Goal: Information Seeking & Learning: Learn about a topic

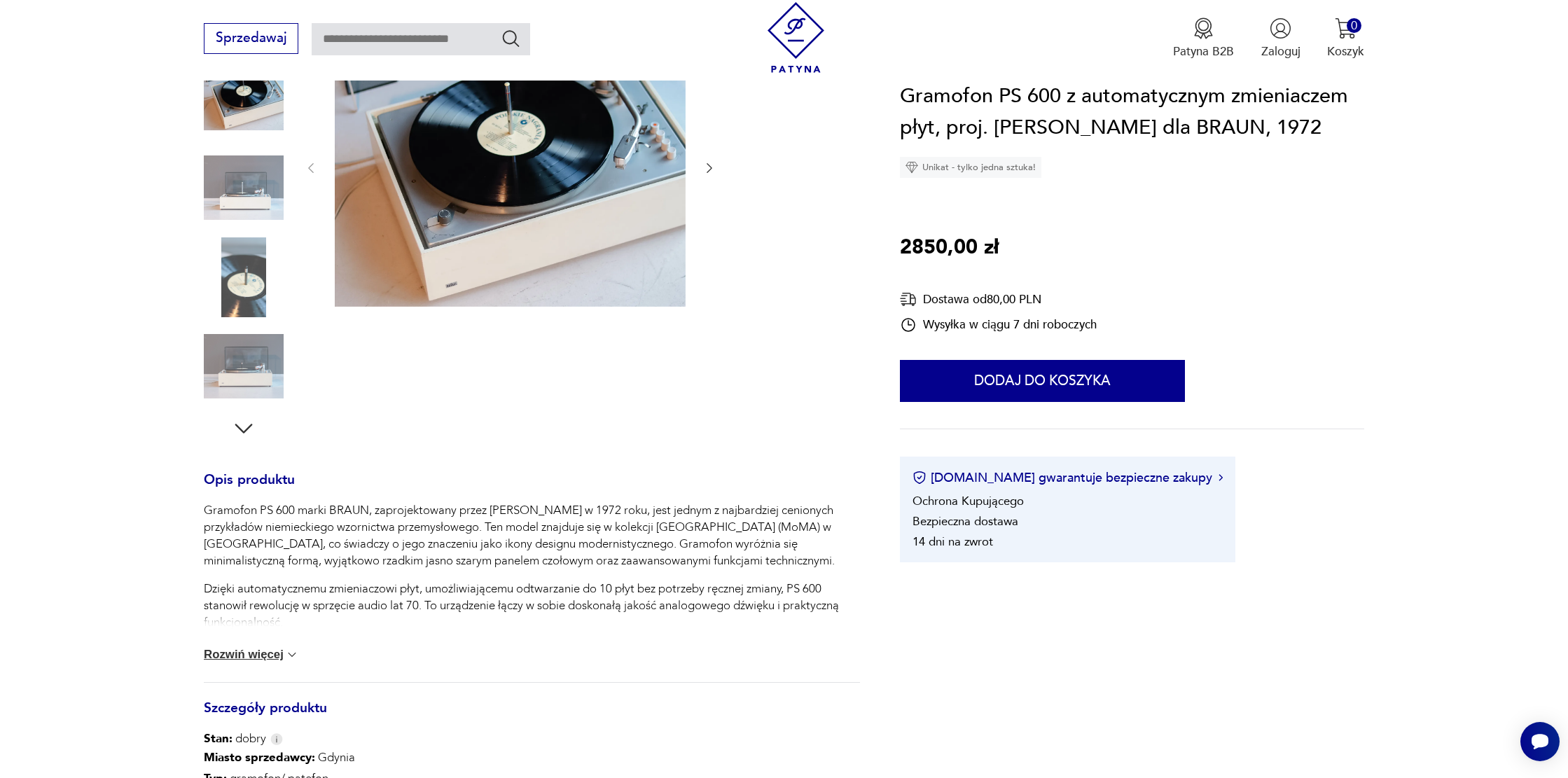
scroll to position [233, 0]
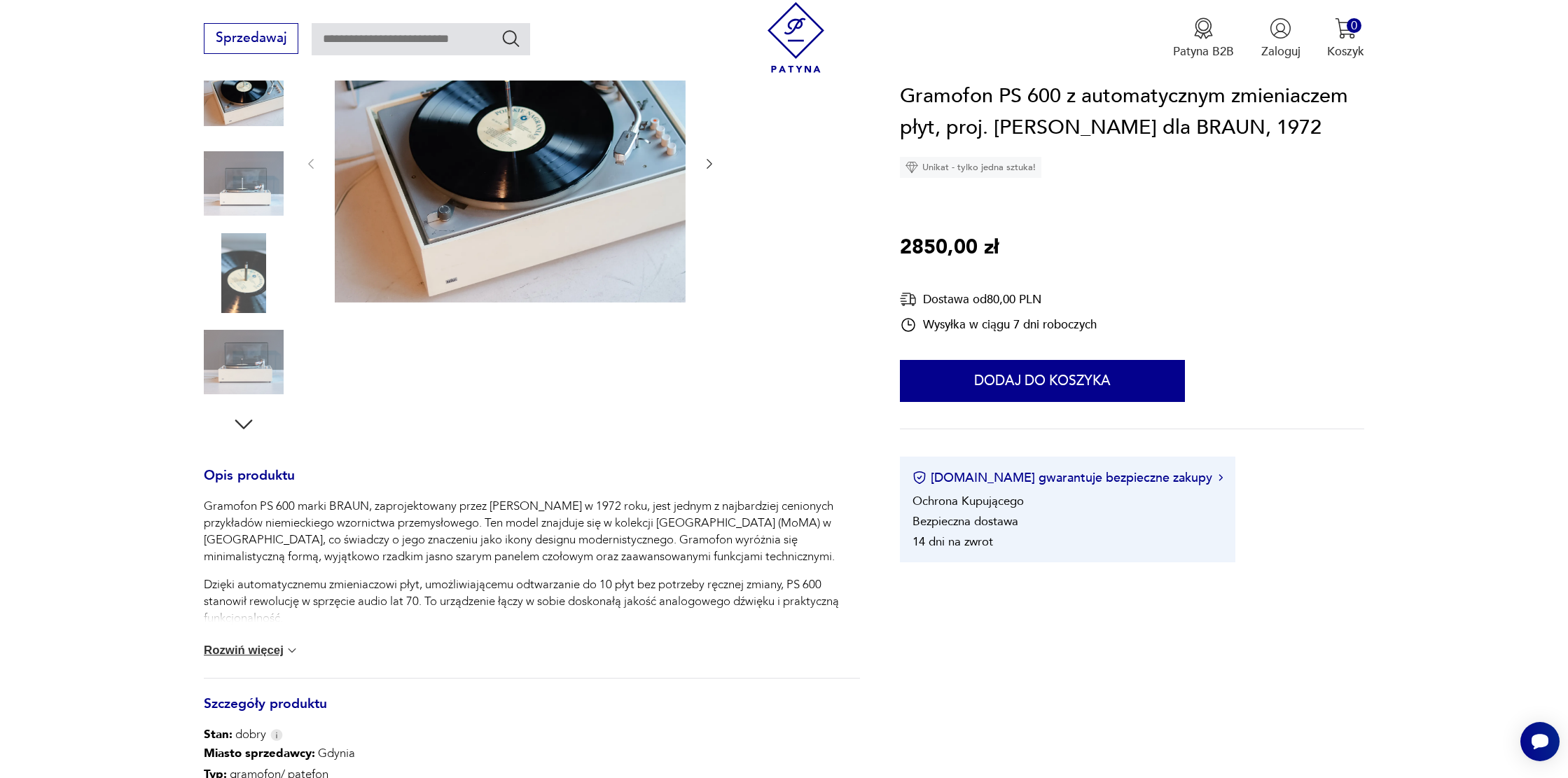
click at [490, 201] on img at bounding box center [510, 163] width 351 height 281
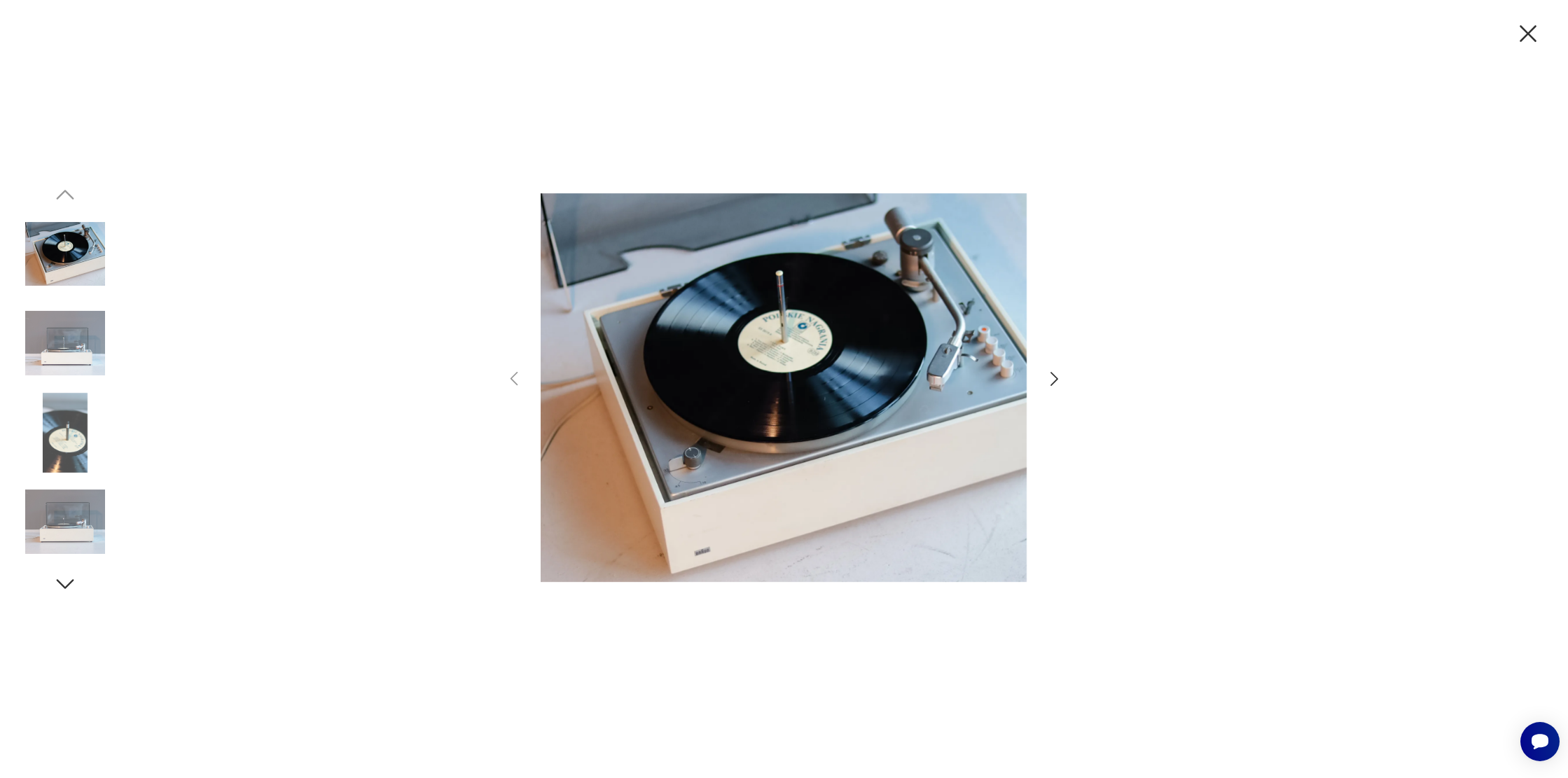
click at [1060, 379] on icon "button" at bounding box center [1055, 379] width 20 height 20
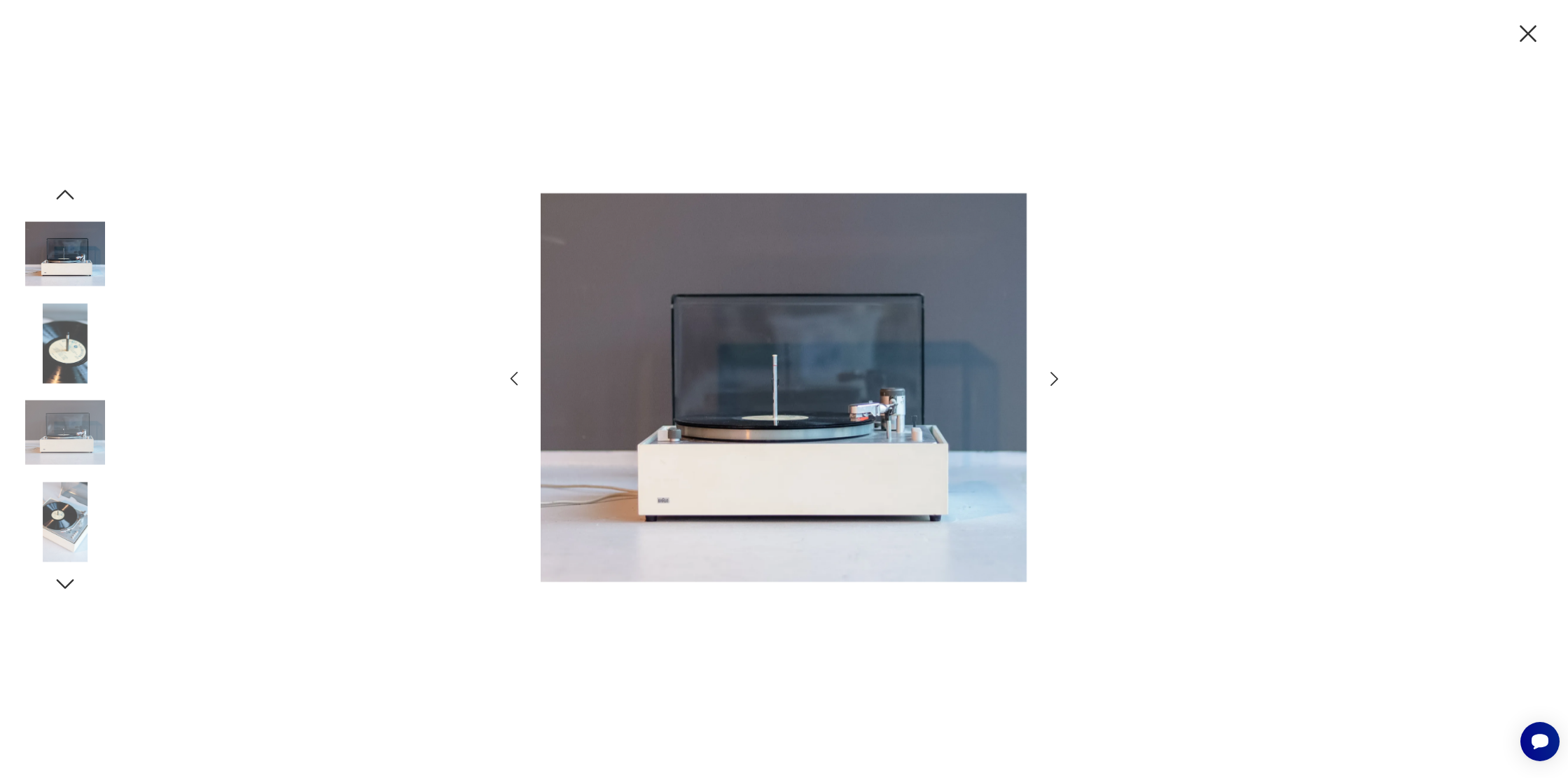
click at [1060, 378] on icon "button" at bounding box center [1055, 379] width 20 height 20
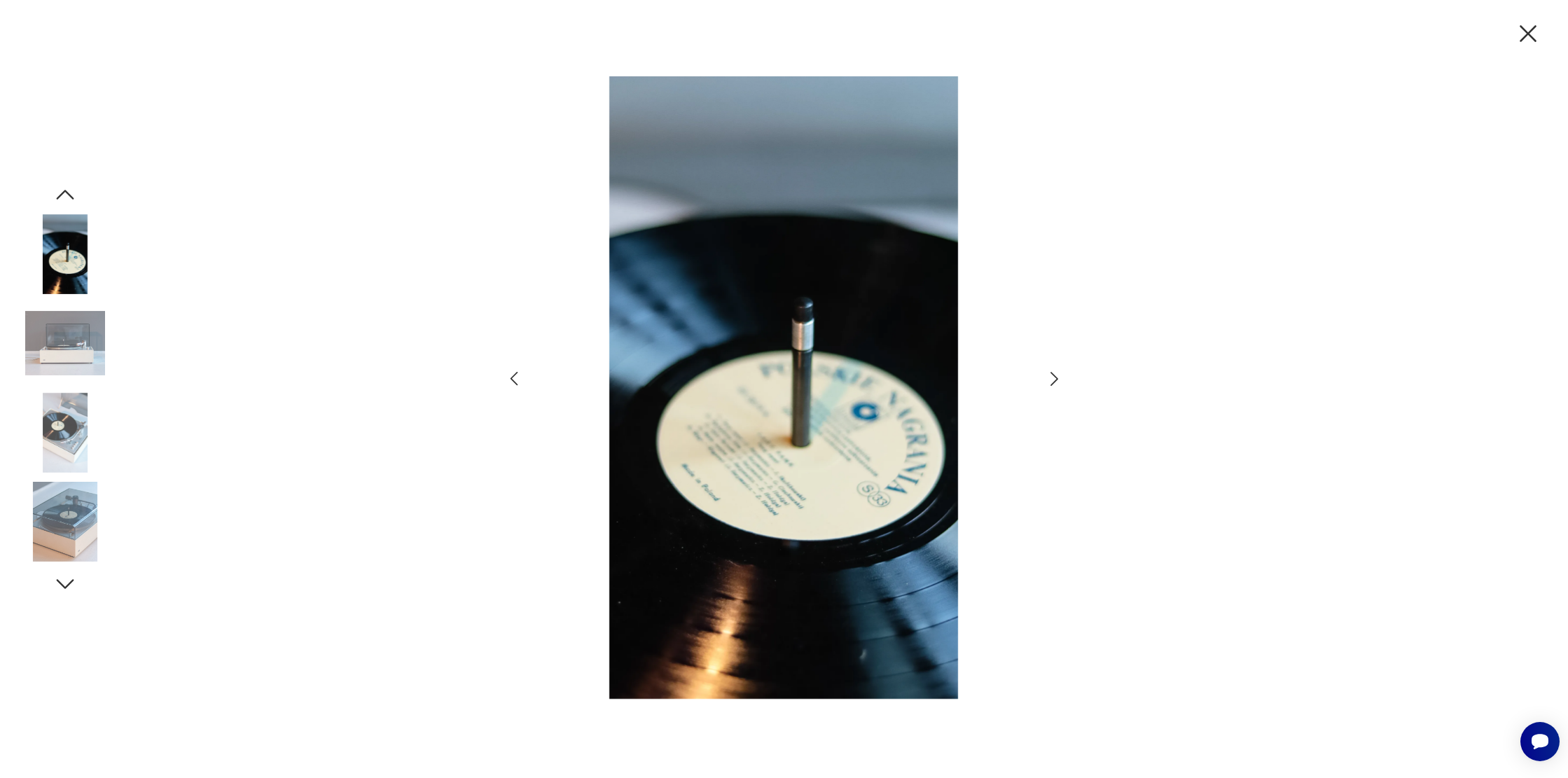
click at [1060, 378] on icon "button" at bounding box center [1055, 379] width 20 height 20
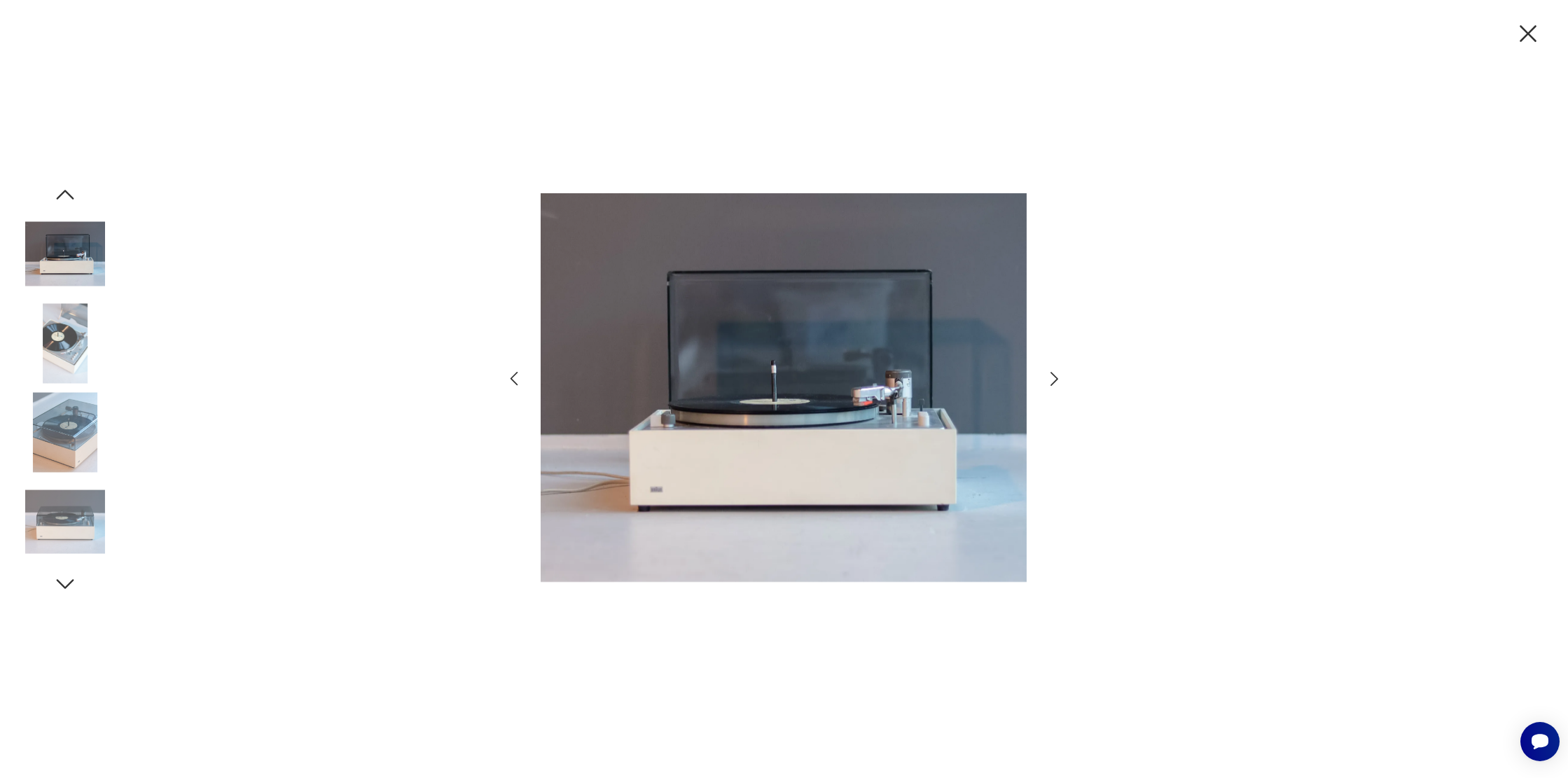
click at [1060, 378] on icon "button" at bounding box center [1055, 379] width 20 height 20
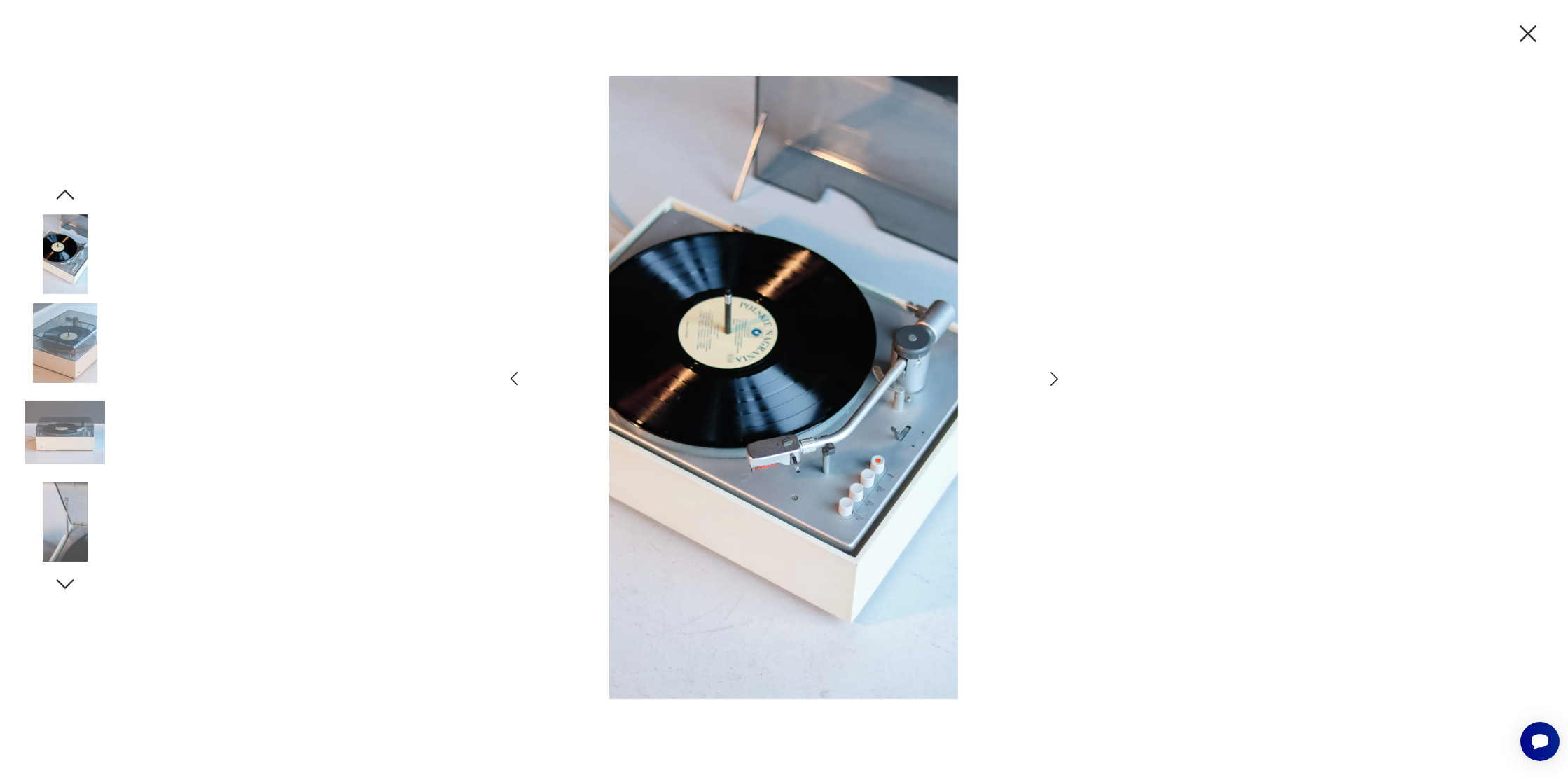
click at [1060, 378] on icon "button" at bounding box center [1055, 379] width 20 height 20
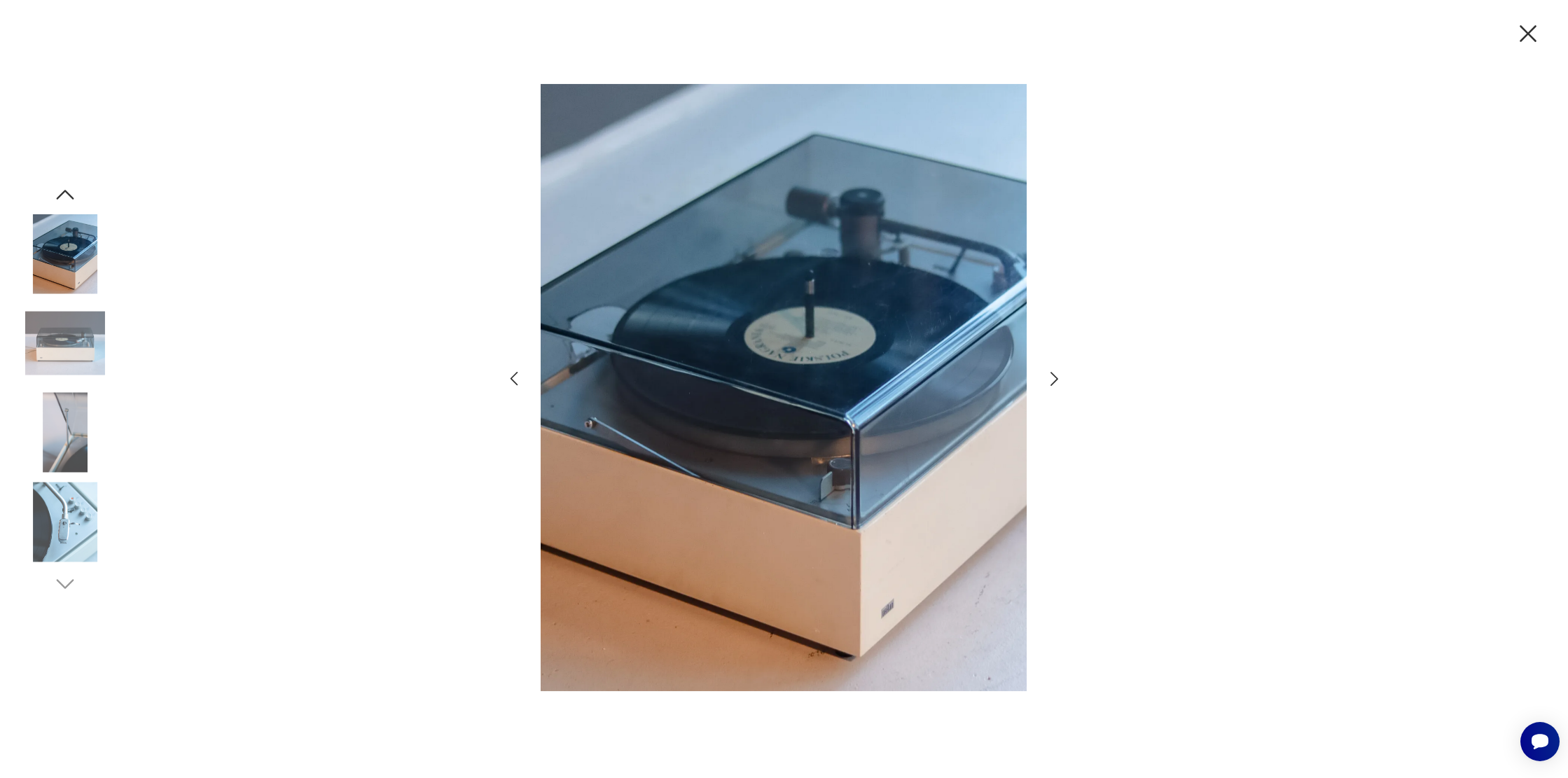
click at [1060, 378] on icon "button" at bounding box center [1055, 379] width 20 height 20
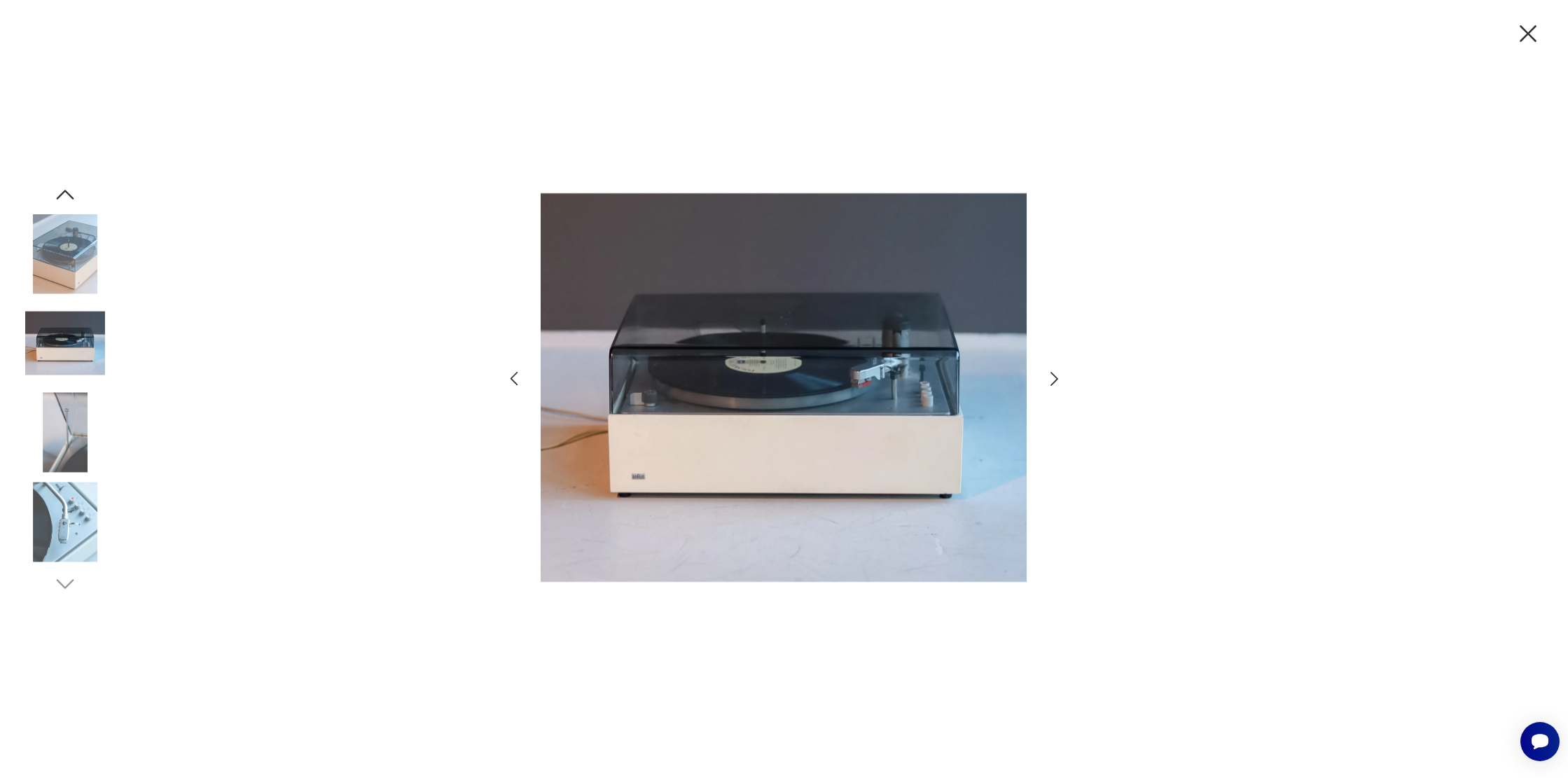
click at [1060, 378] on icon "button" at bounding box center [1055, 379] width 20 height 20
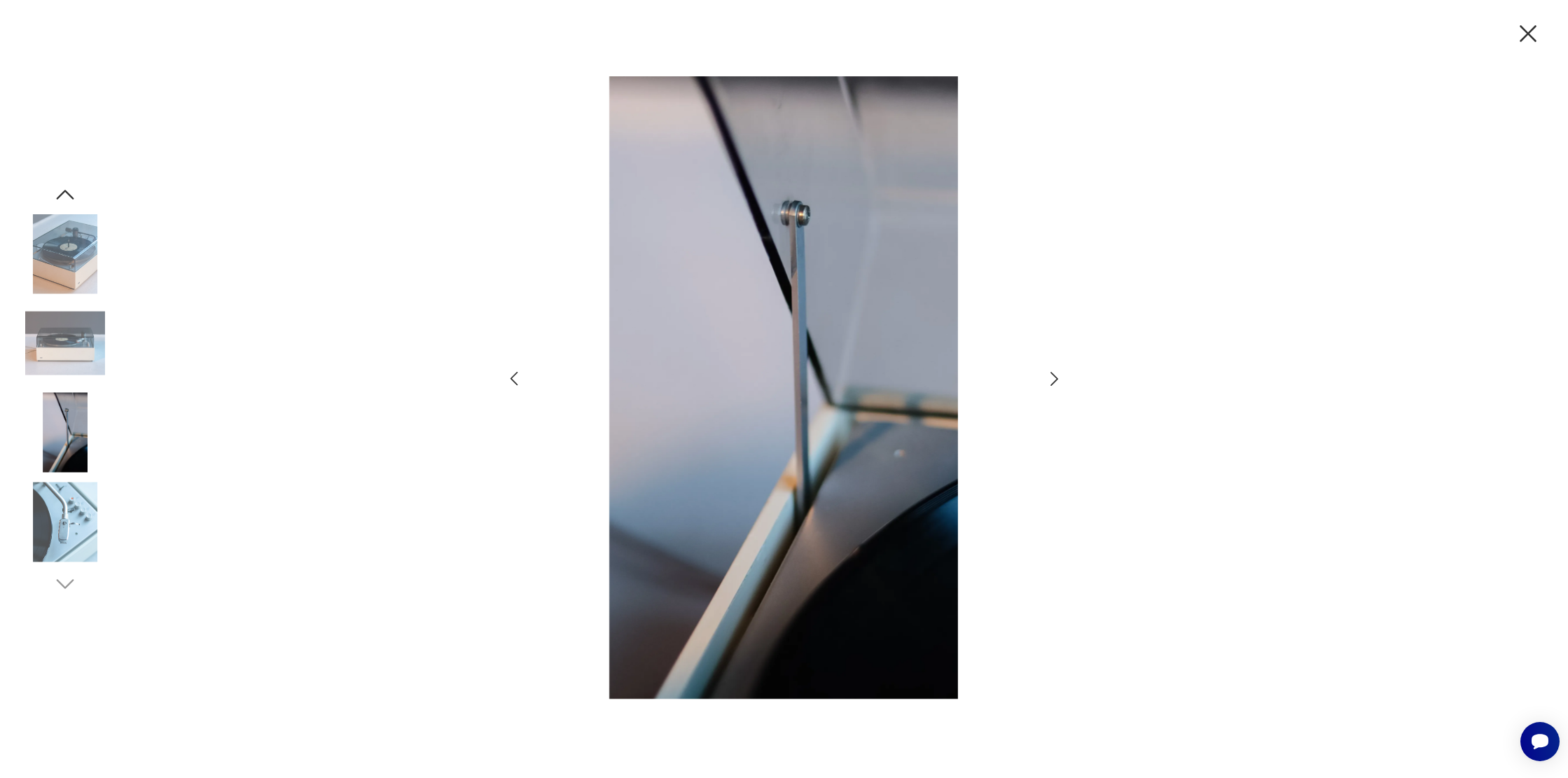
click at [1060, 378] on icon "button" at bounding box center [1055, 379] width 20 height 20
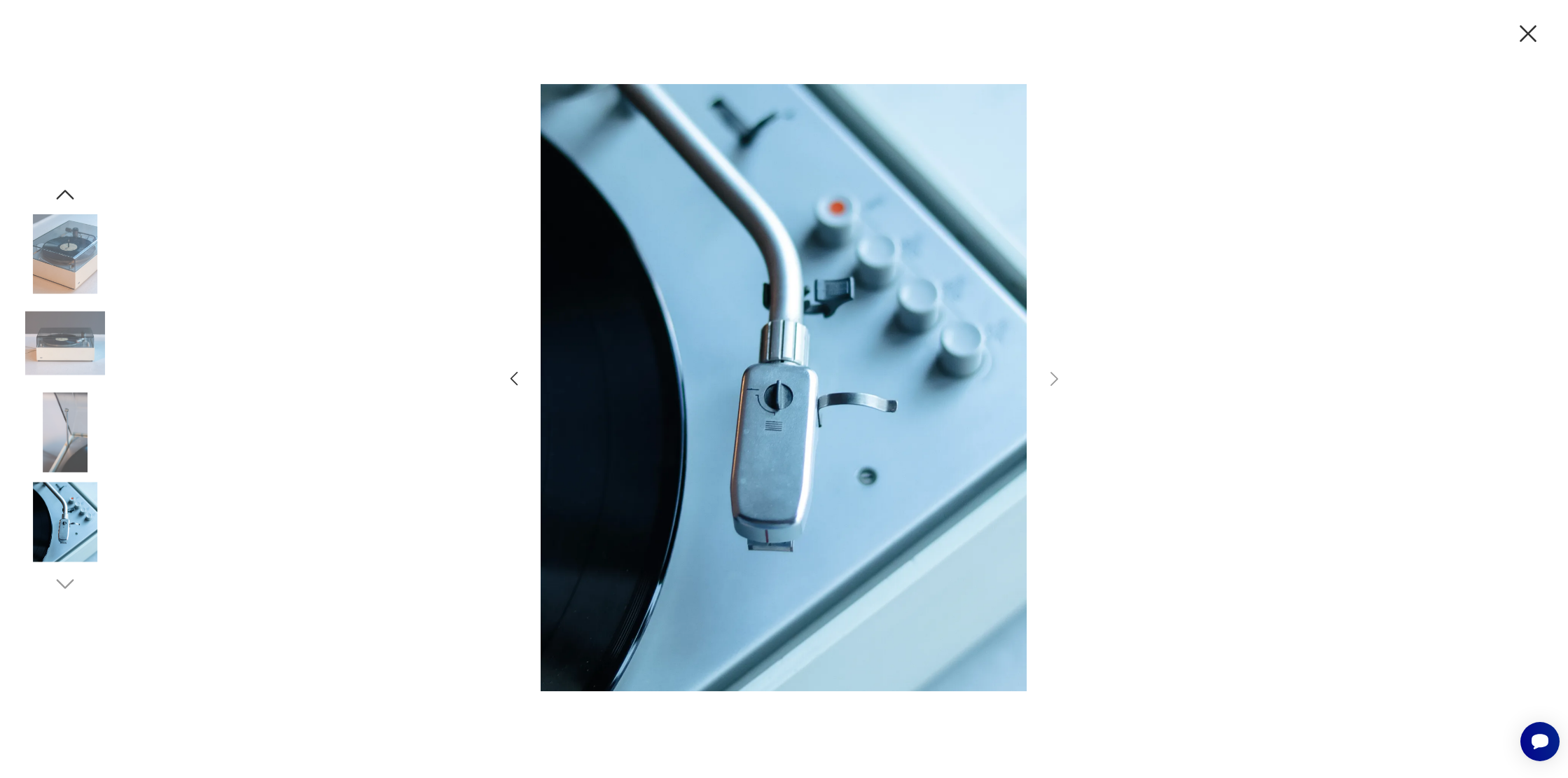
click at [1524, 38] on icon "button" at bounding box center [1528, 33] width 17 height 17
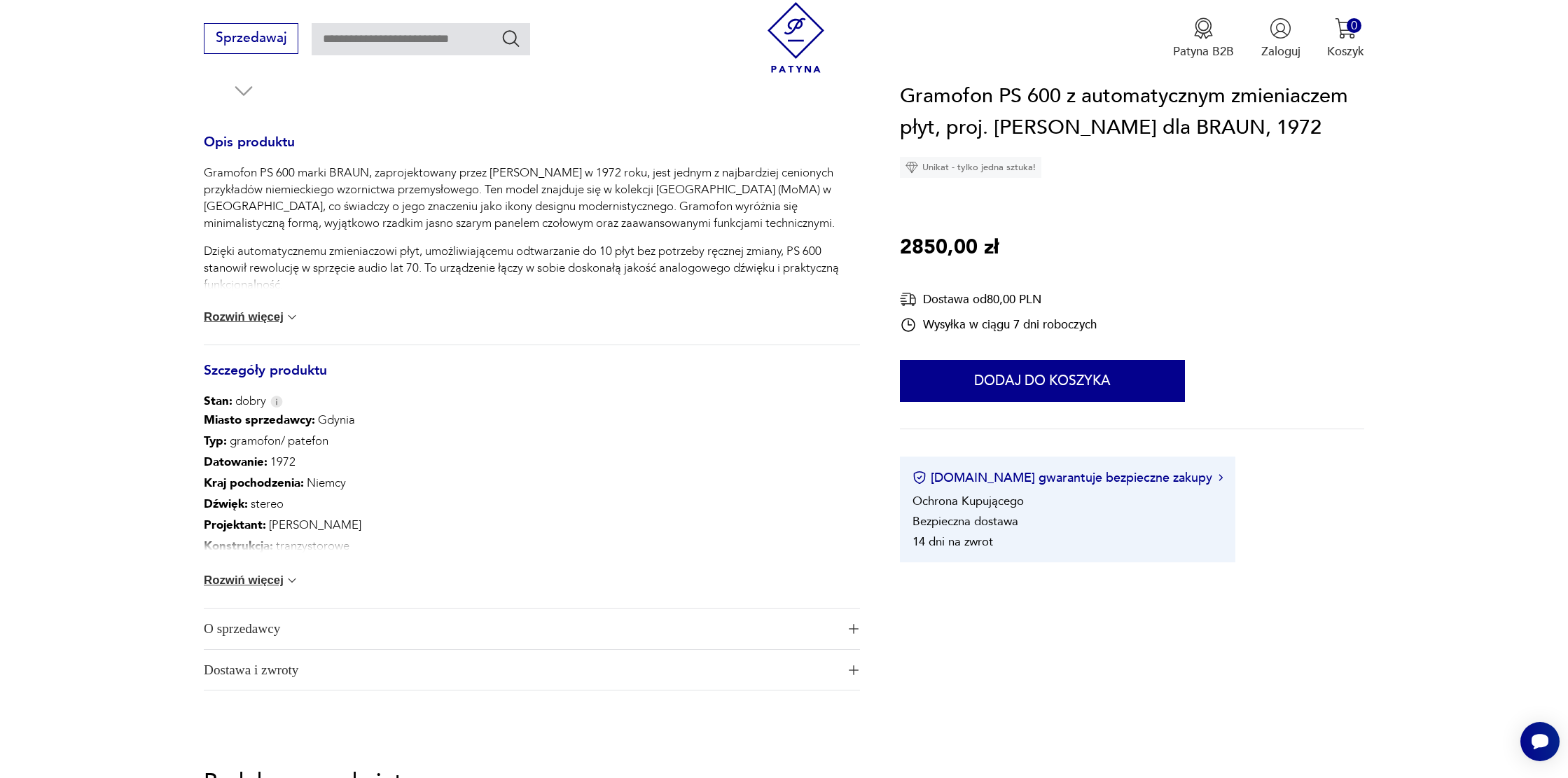
scroll to position [667, 0]
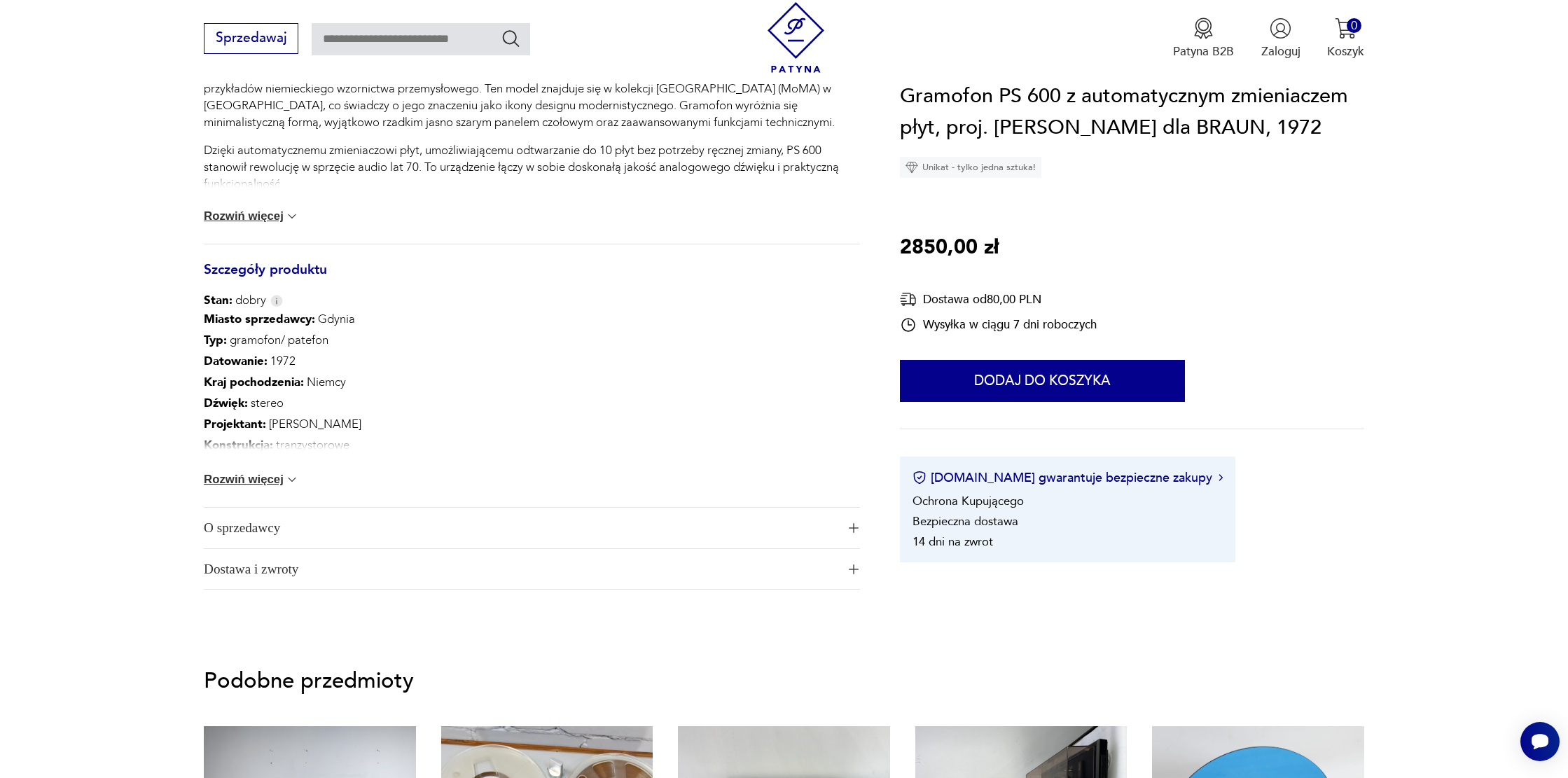
click at [265, 220] on button "Rozwiń więcej" at bounding box center [251, 216] width 95 height 14
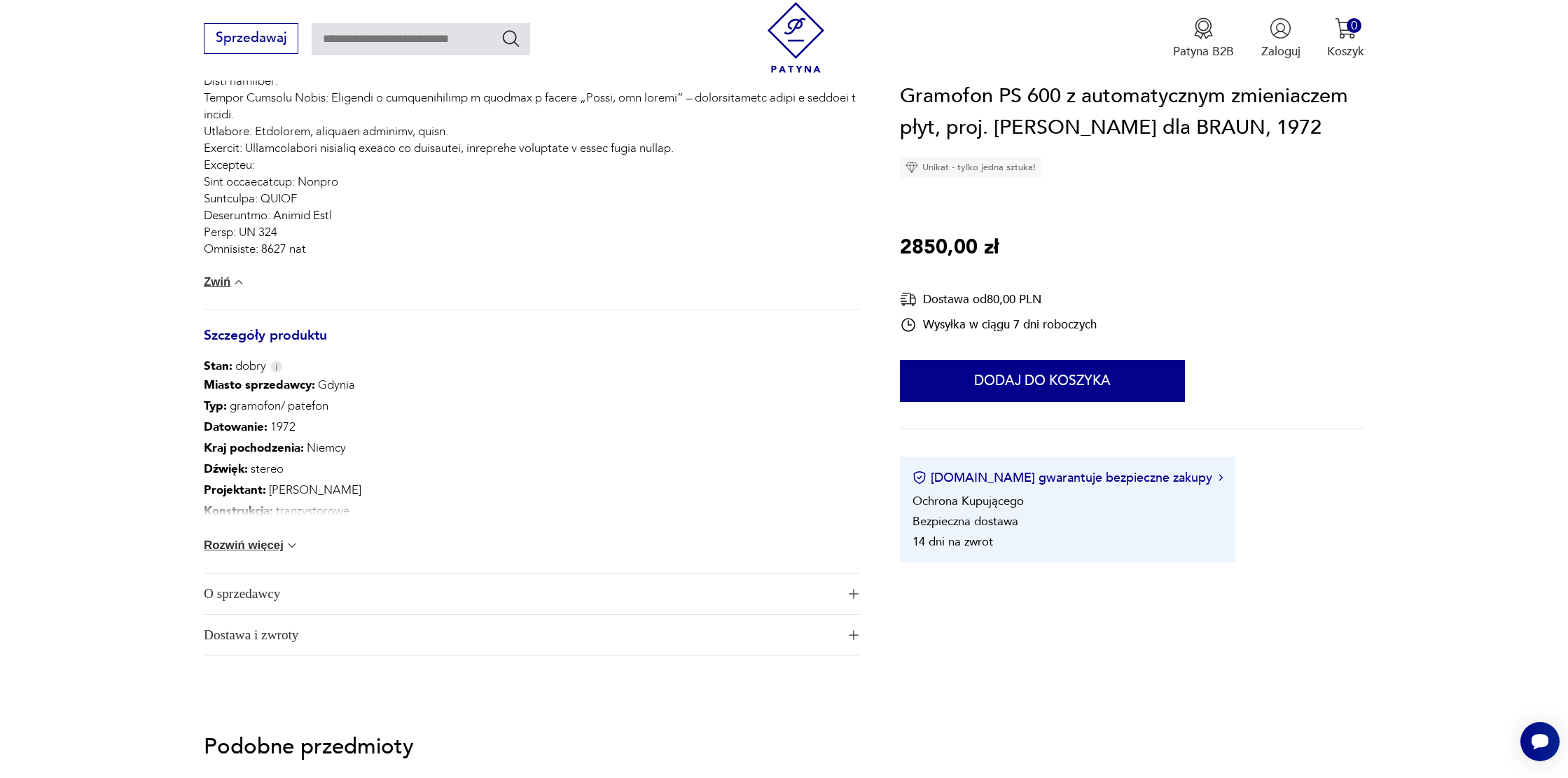
scroll to position [1017, 0]
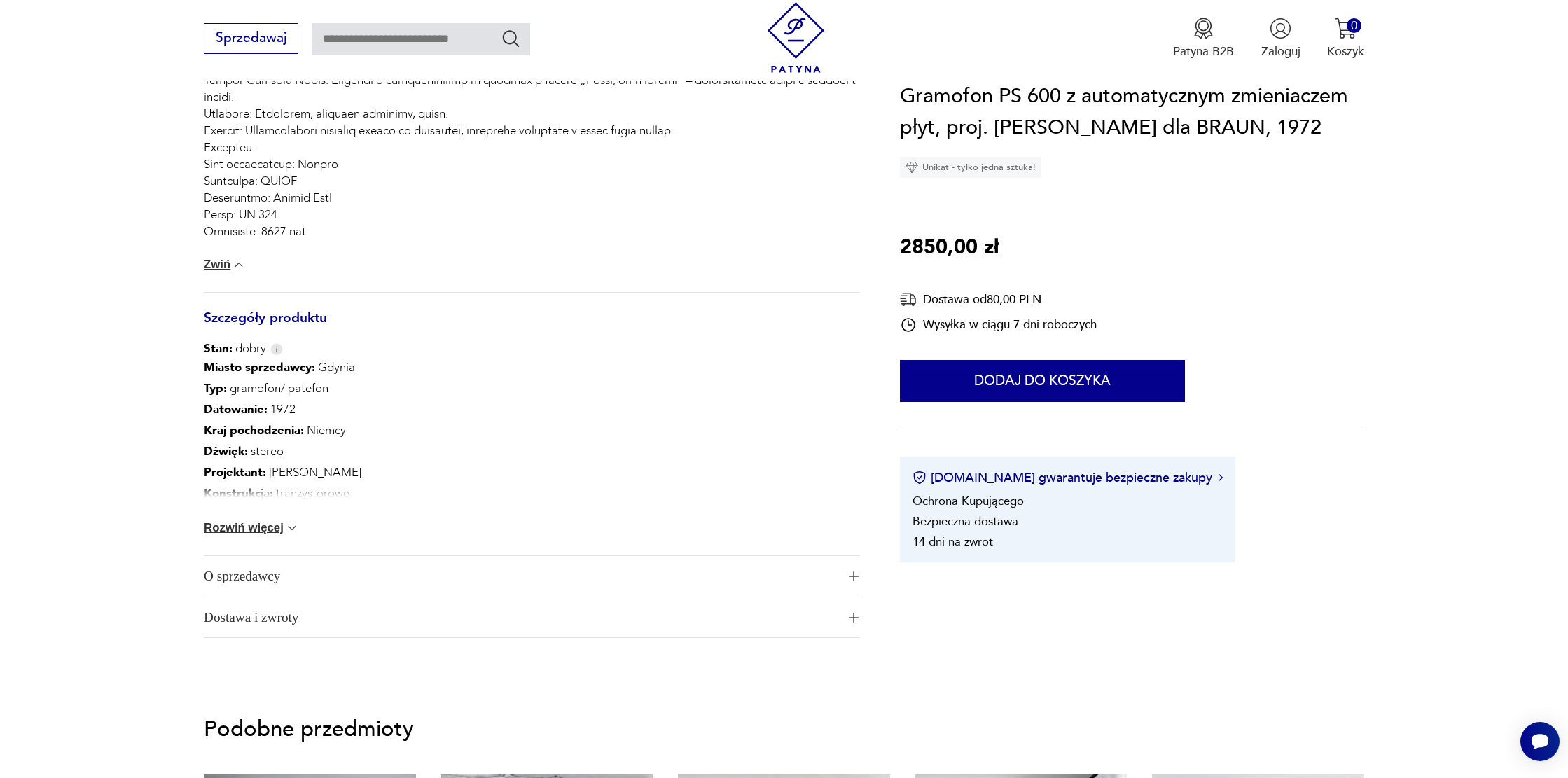
click at [214, 271] on button "Zwiń" at bounding box center [224, 264] width 42 height 14
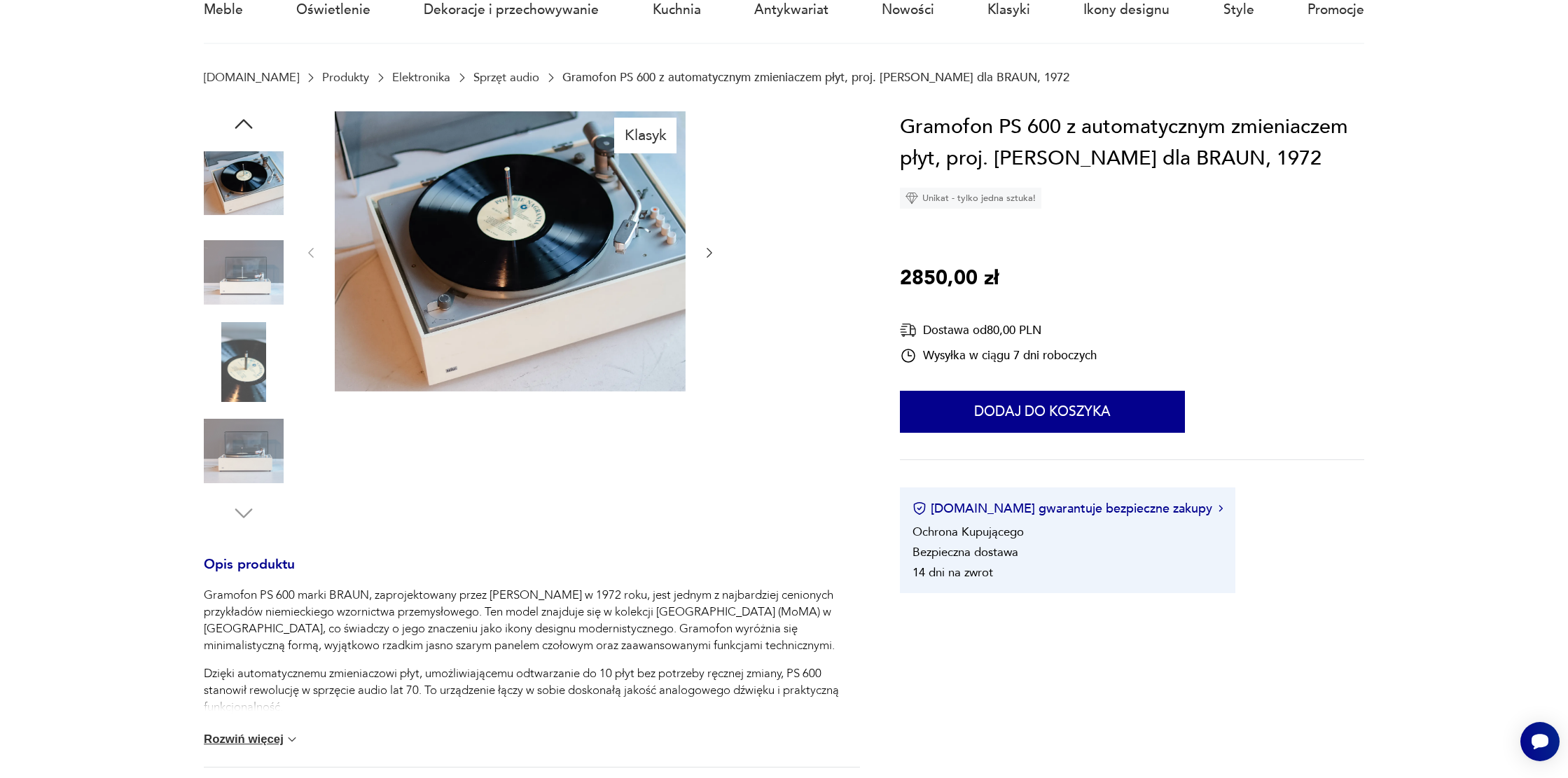
scroll to position [166, 0]
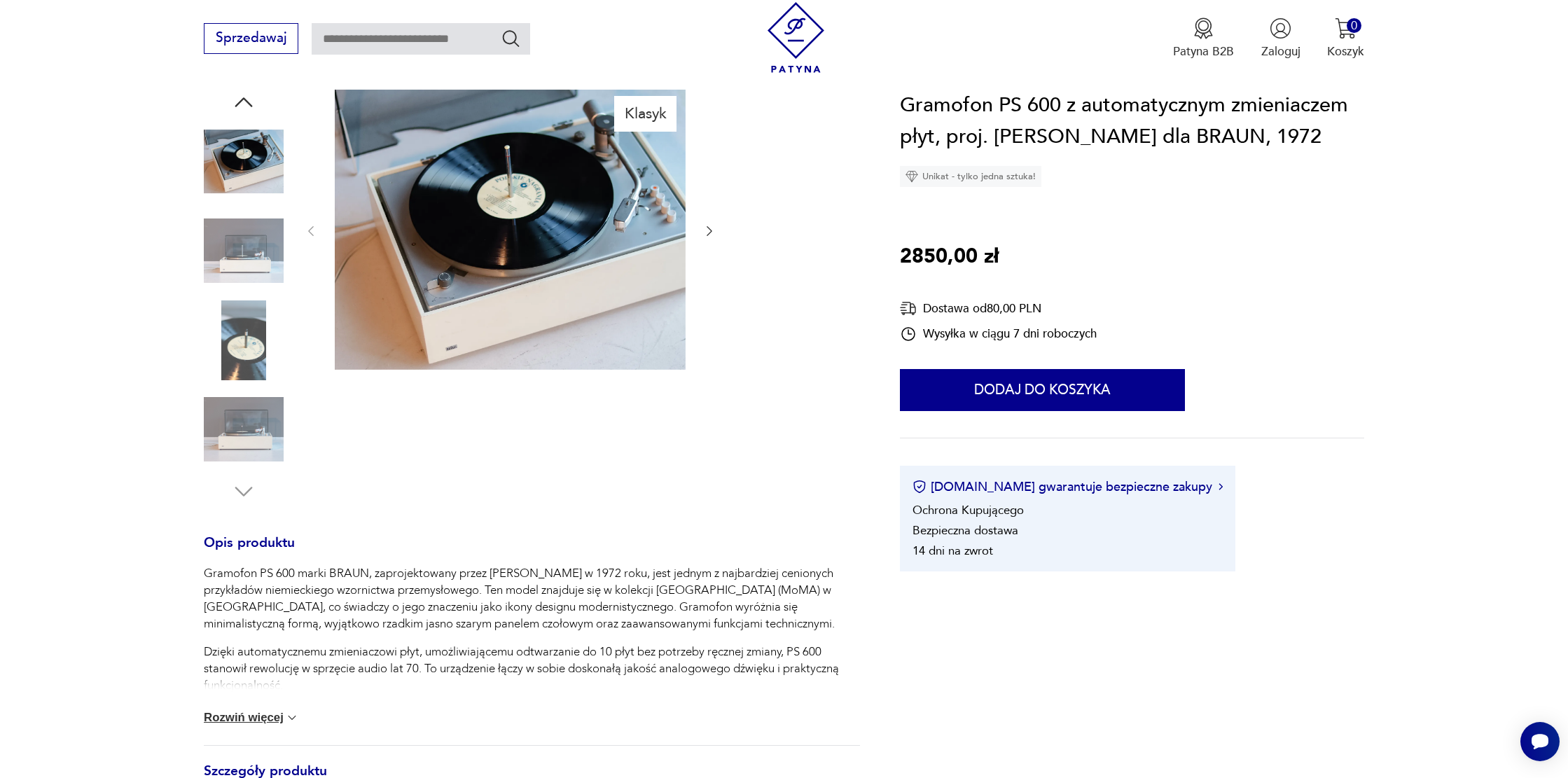
click at [252, 256] on img at bounding box center [243, 250] width 80 height 80
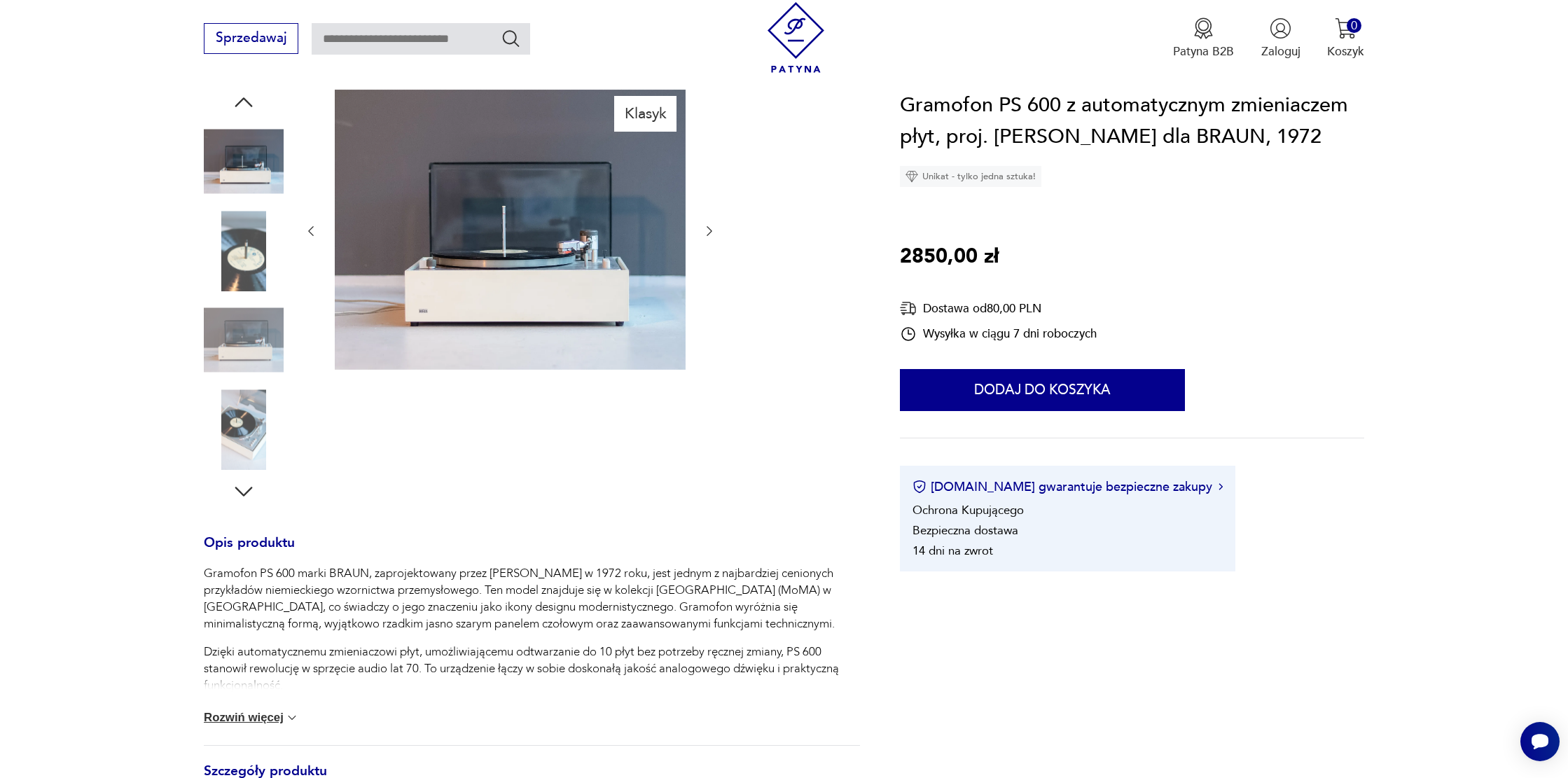
click at [472, 317] on img at bounding box center [510, 230] width 351 height 281
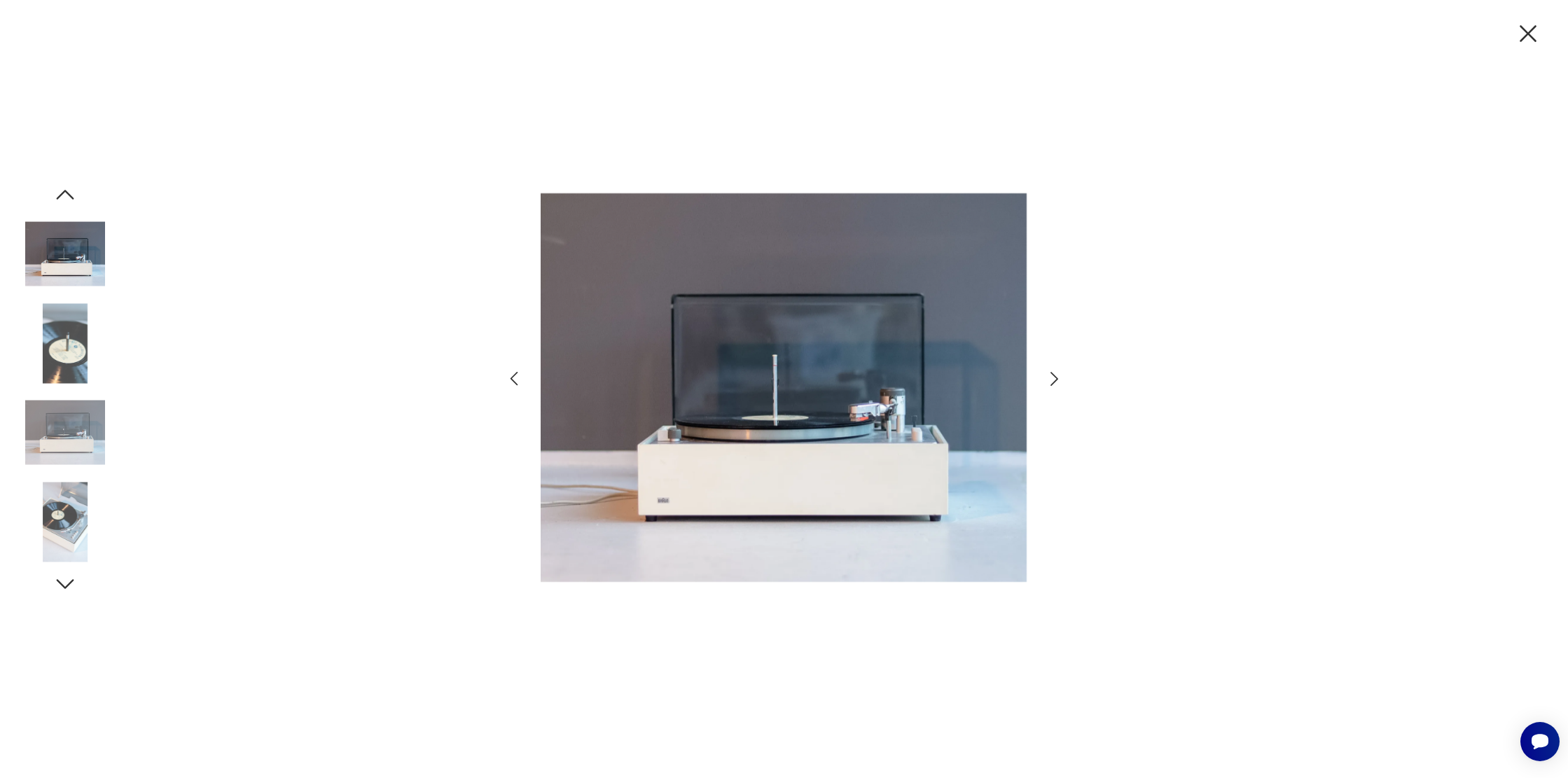
click at [1050, 377] on icon "button" at bounding box center [1055, 379] width 20 height 20
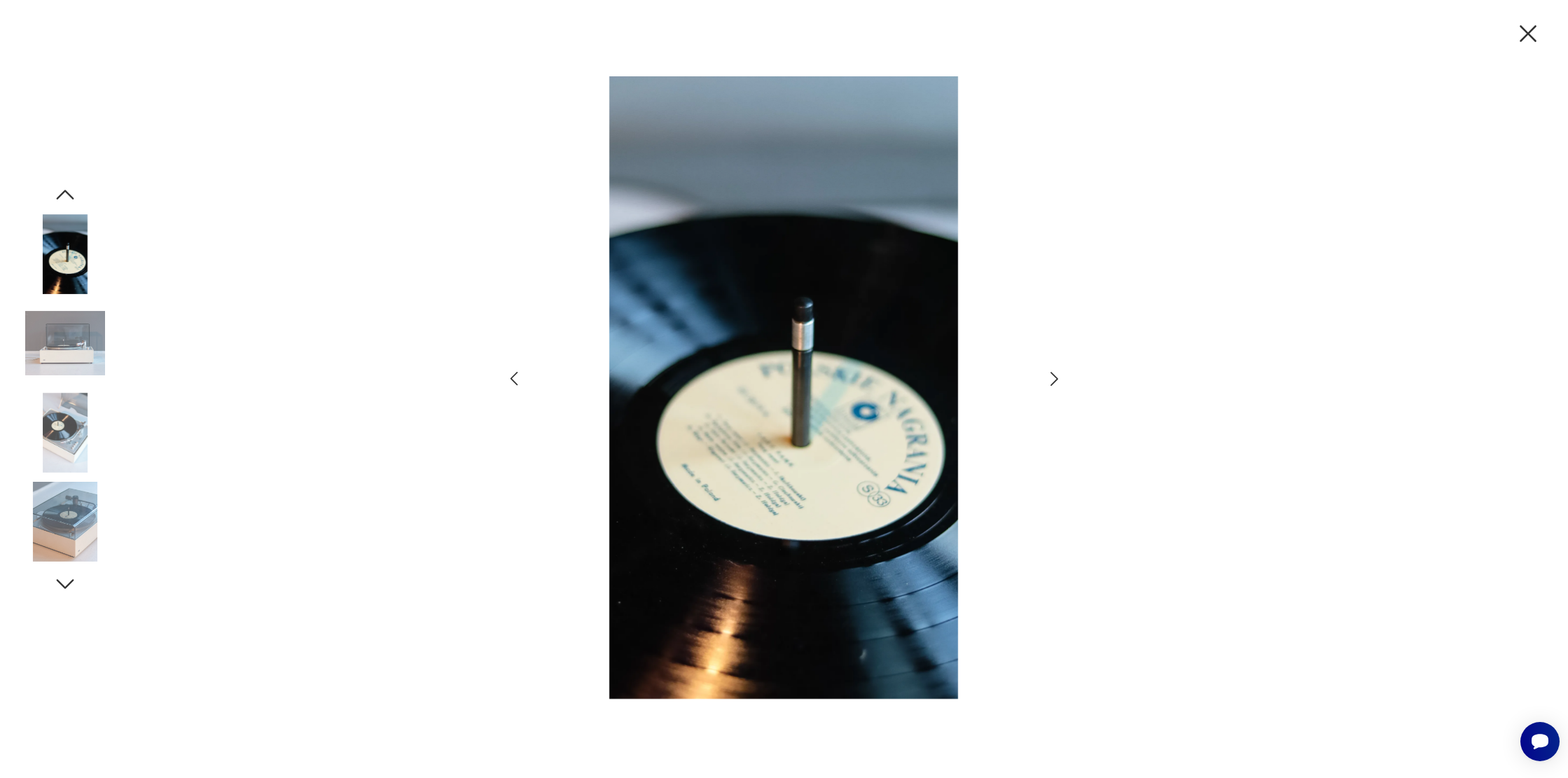
click at [1050, 377] on icon "button" at bounding box center [1055, 379] width 20 height 20
